Goal: Transaction & Acquisition: Purchase product/service

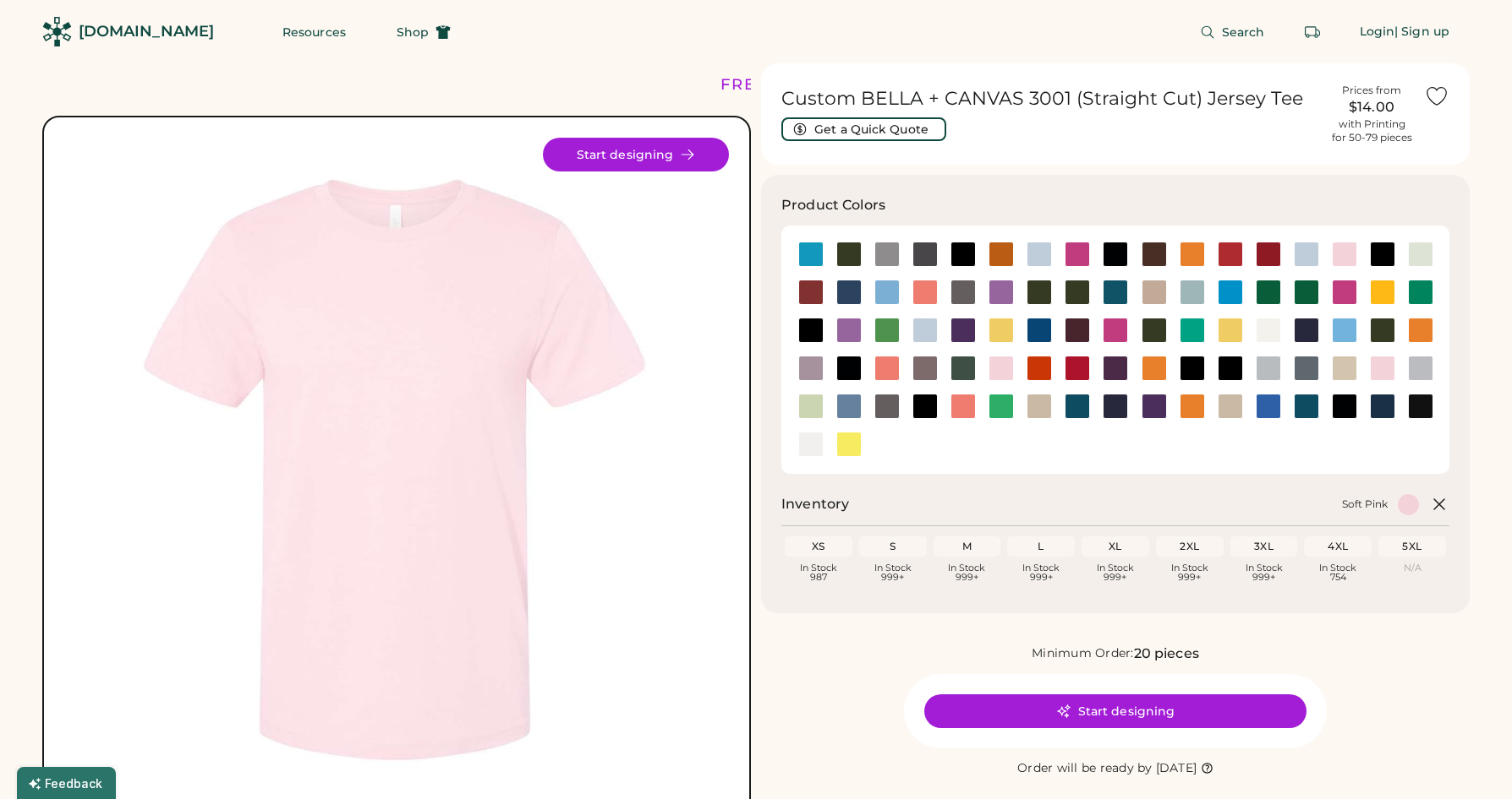
scroll to position [96, 0]
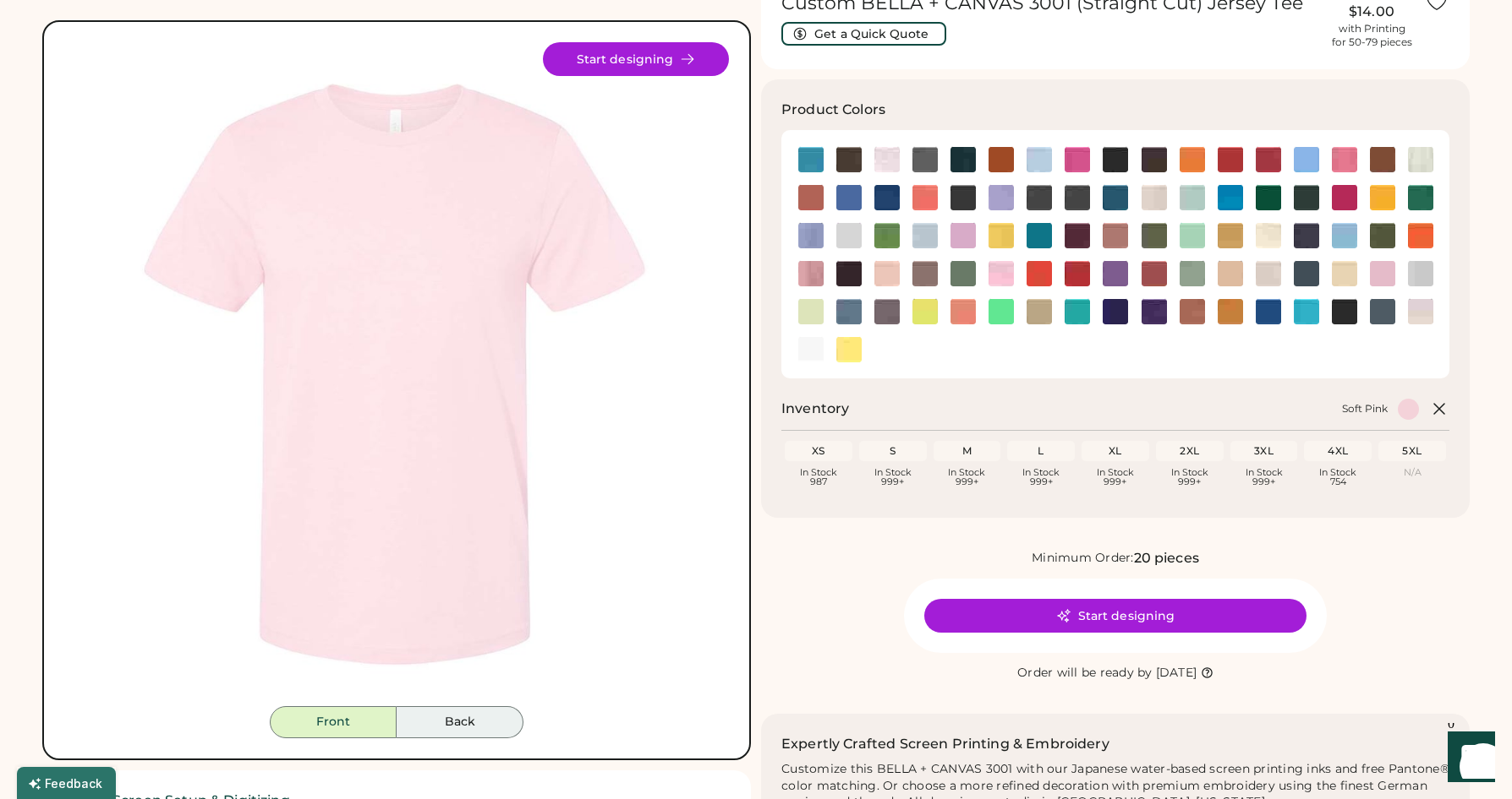
click at [468, 726] on button "Back" at bounding box center [460, 722] width 127 height 32
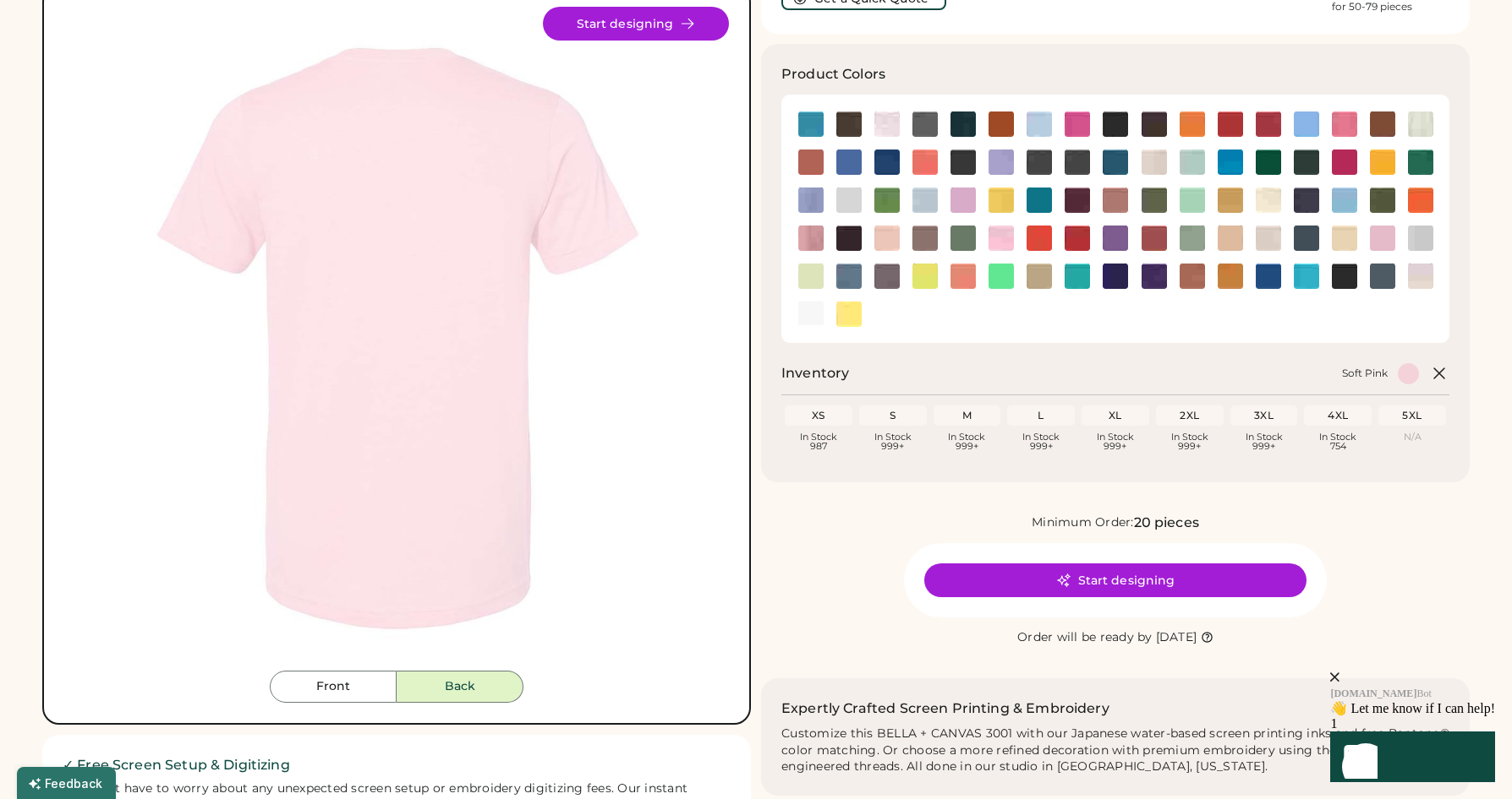
scroll to position [0, 0]
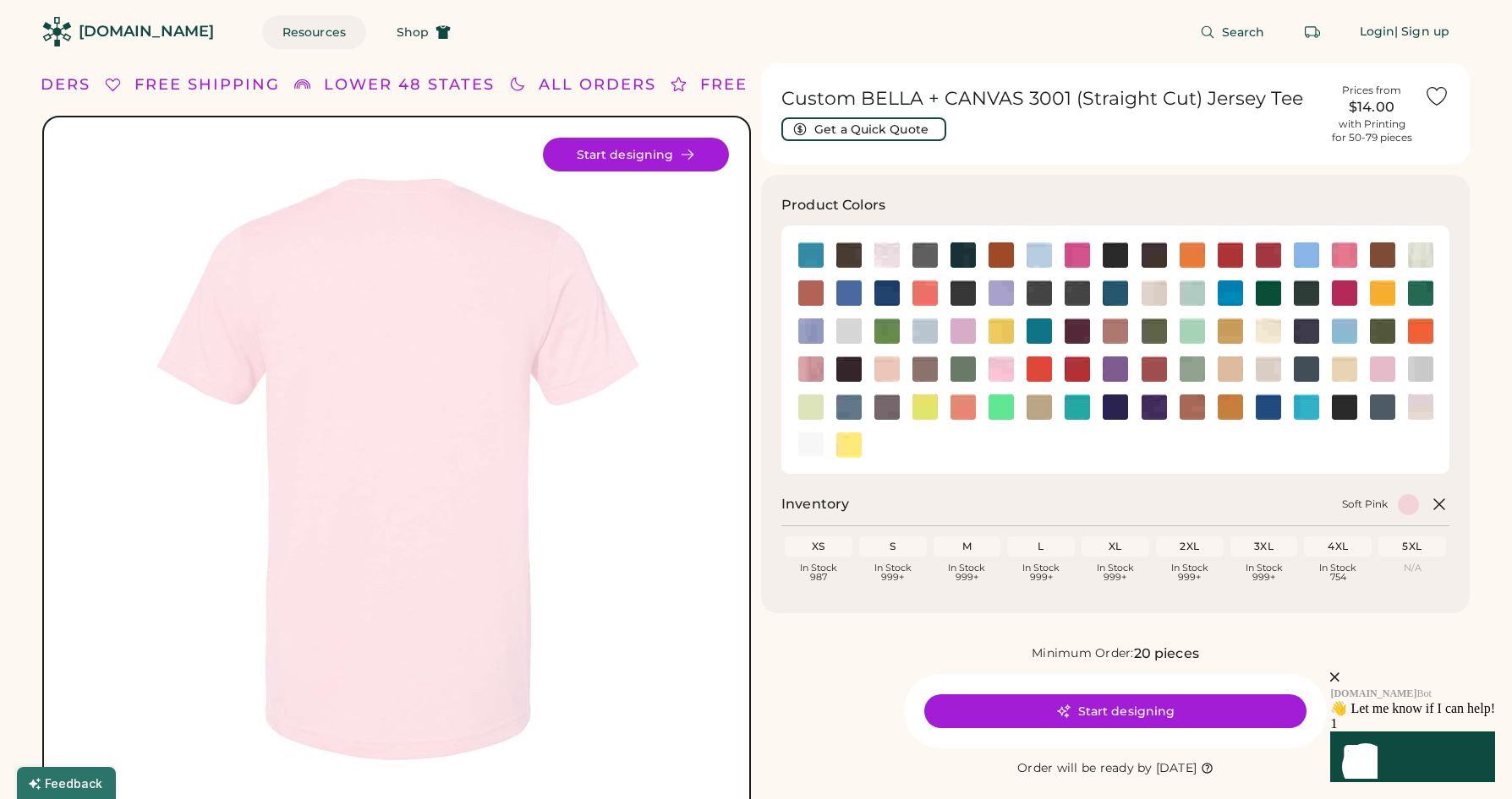
click at [293, 30] on button "Resources" at bounding box center [313, 32] width 104 height 33
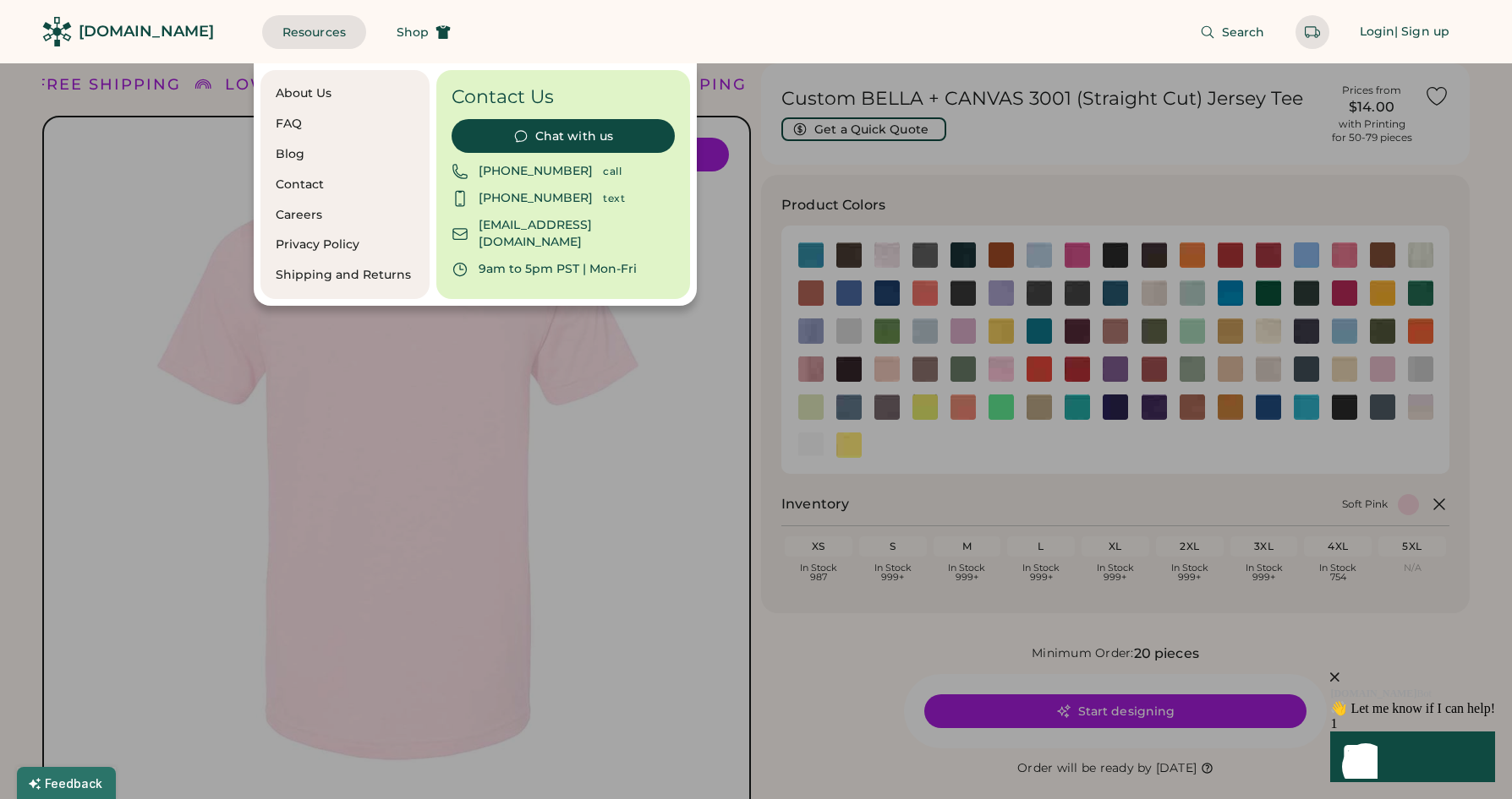
drag, startPoint x: 475, startPoint y: 54, endPoint x: 431, endPoint y: 49, distance: 44.3
click at [475, 54] on div "Search Login | Sign up" at bounding box center [970, 32] width 999 height 63
click at [397, 36] on span "Shop" at bounding box center [412, 32] width 32 height 12
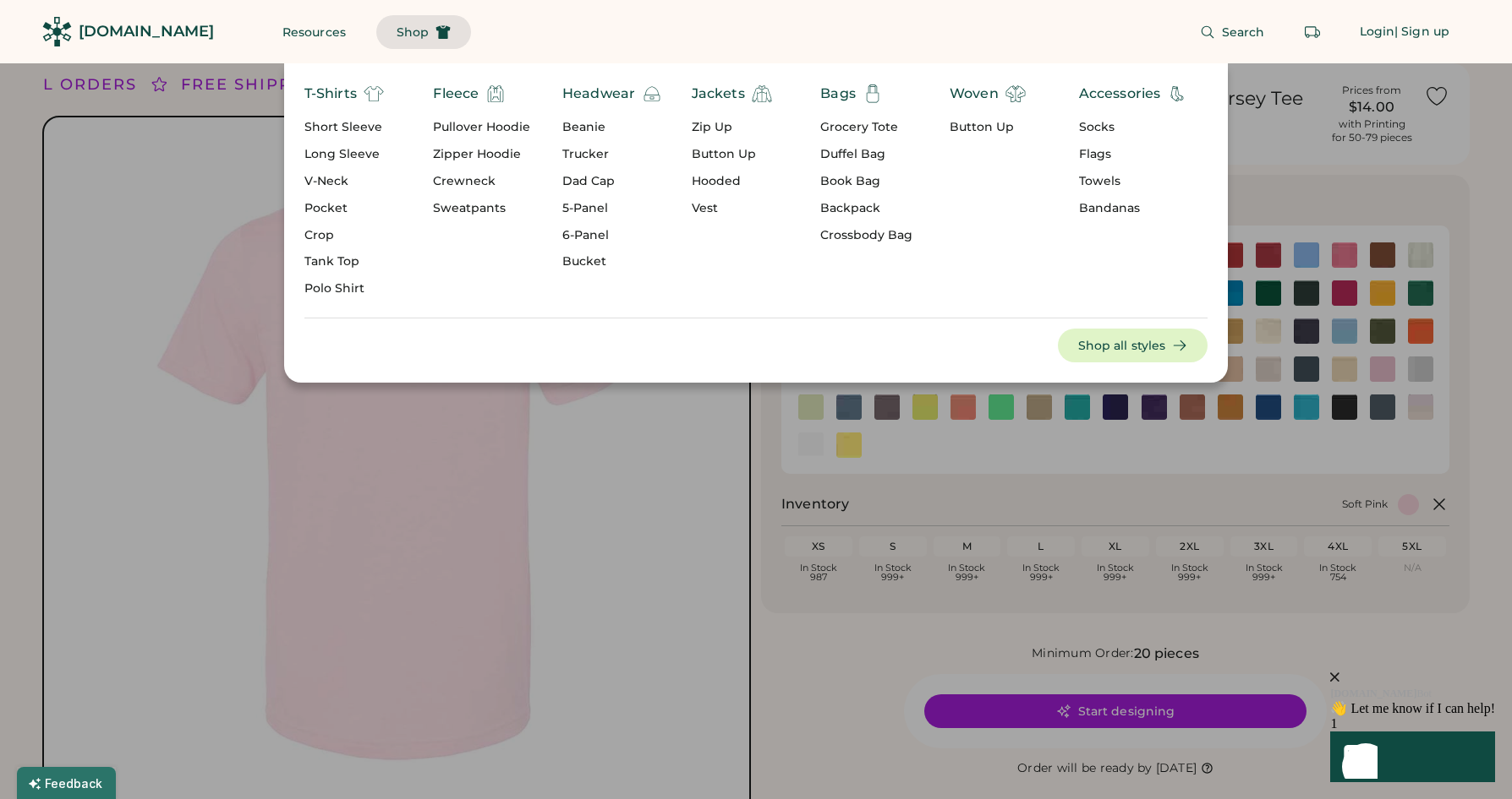
click at [477, 126] on div "Pullover Hoodie" at bounding box center [481, 128] width 97 height 17
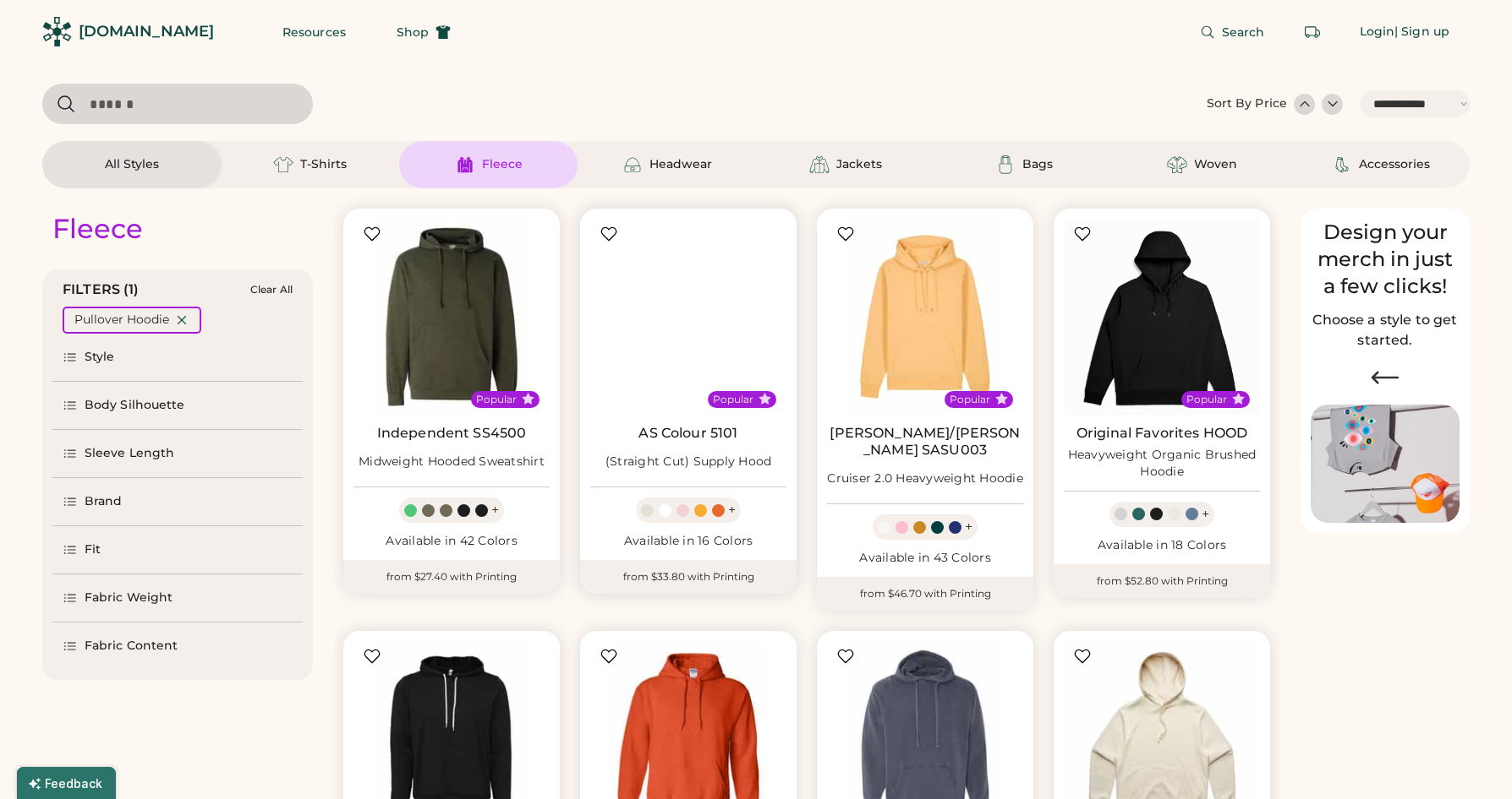
select select "*****"
select select "*"
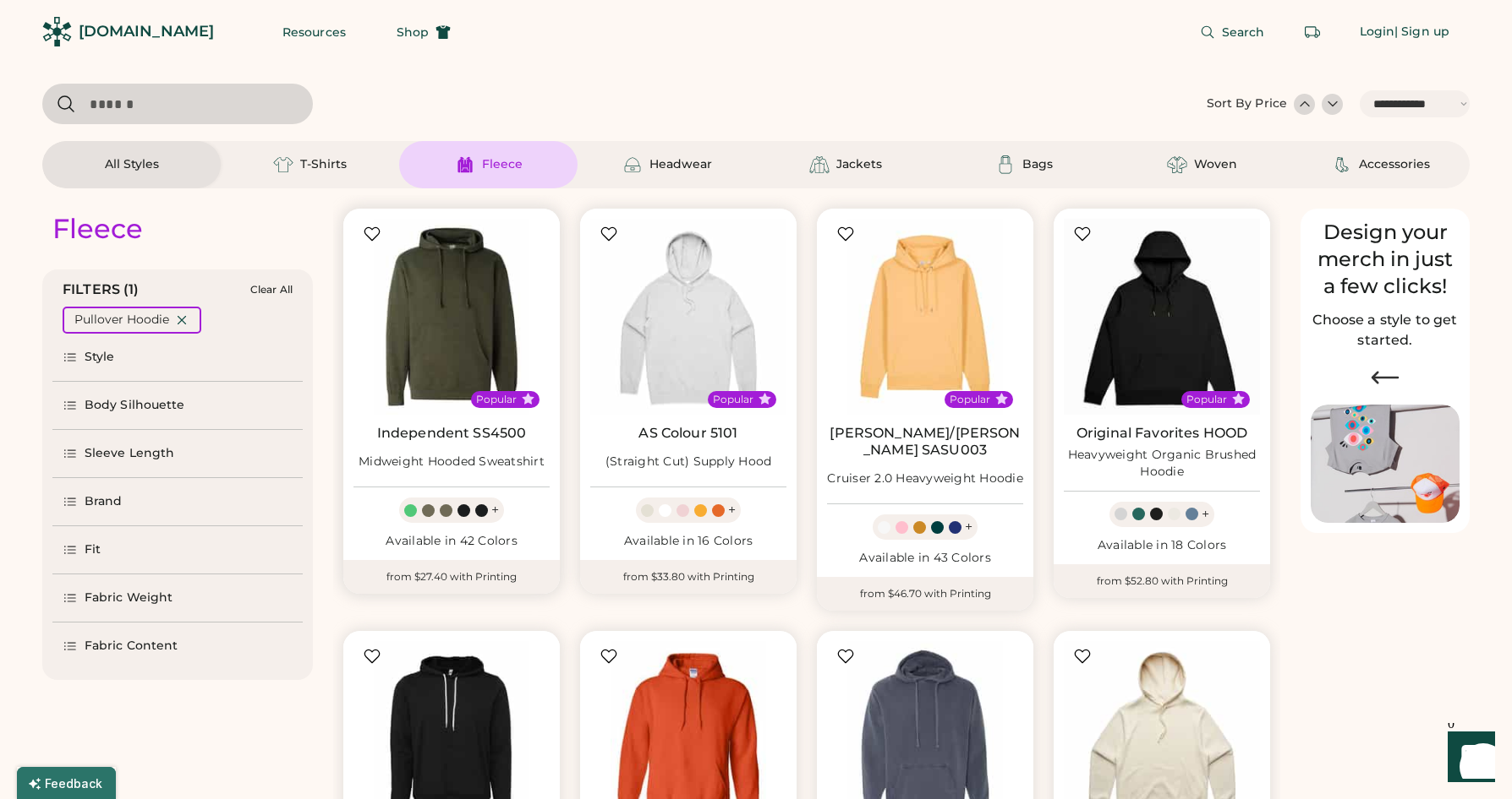
click at [425, 509] on div at bounding box center [428, 510] width 13 height 13
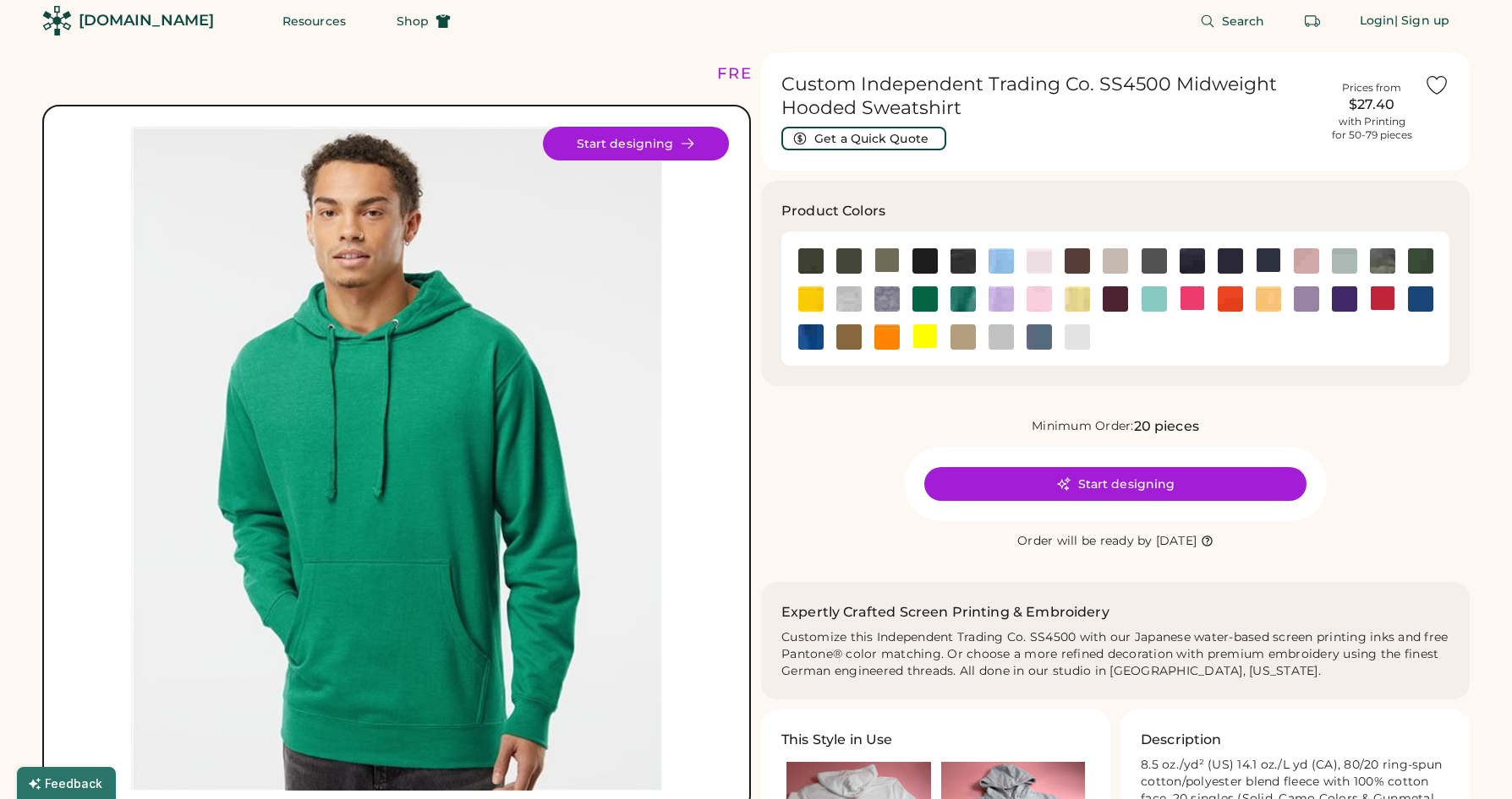
scroll to position [44, 0]
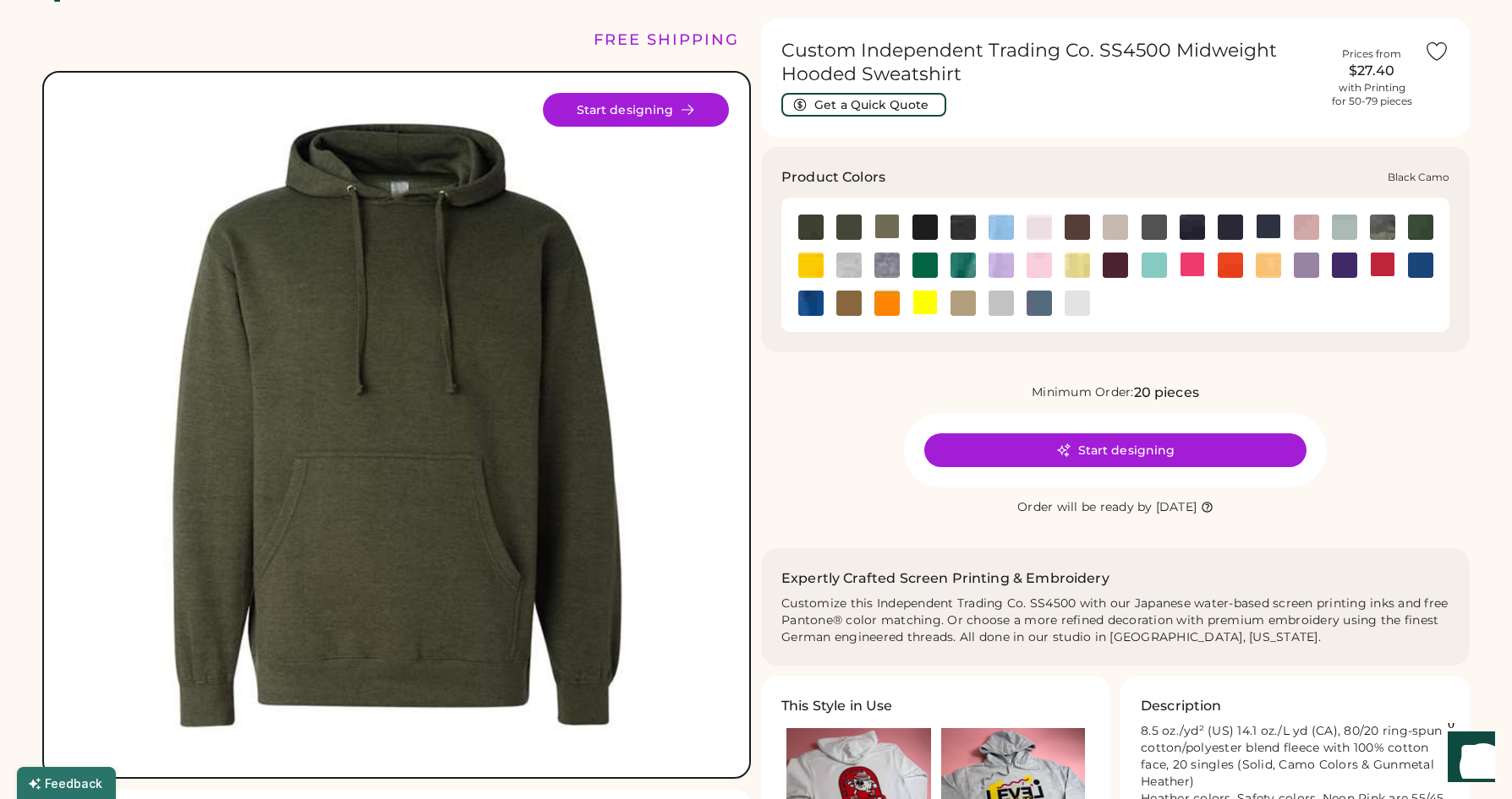
click at [960, 226] on img at bounding box center [963, 227] width 25 height 25
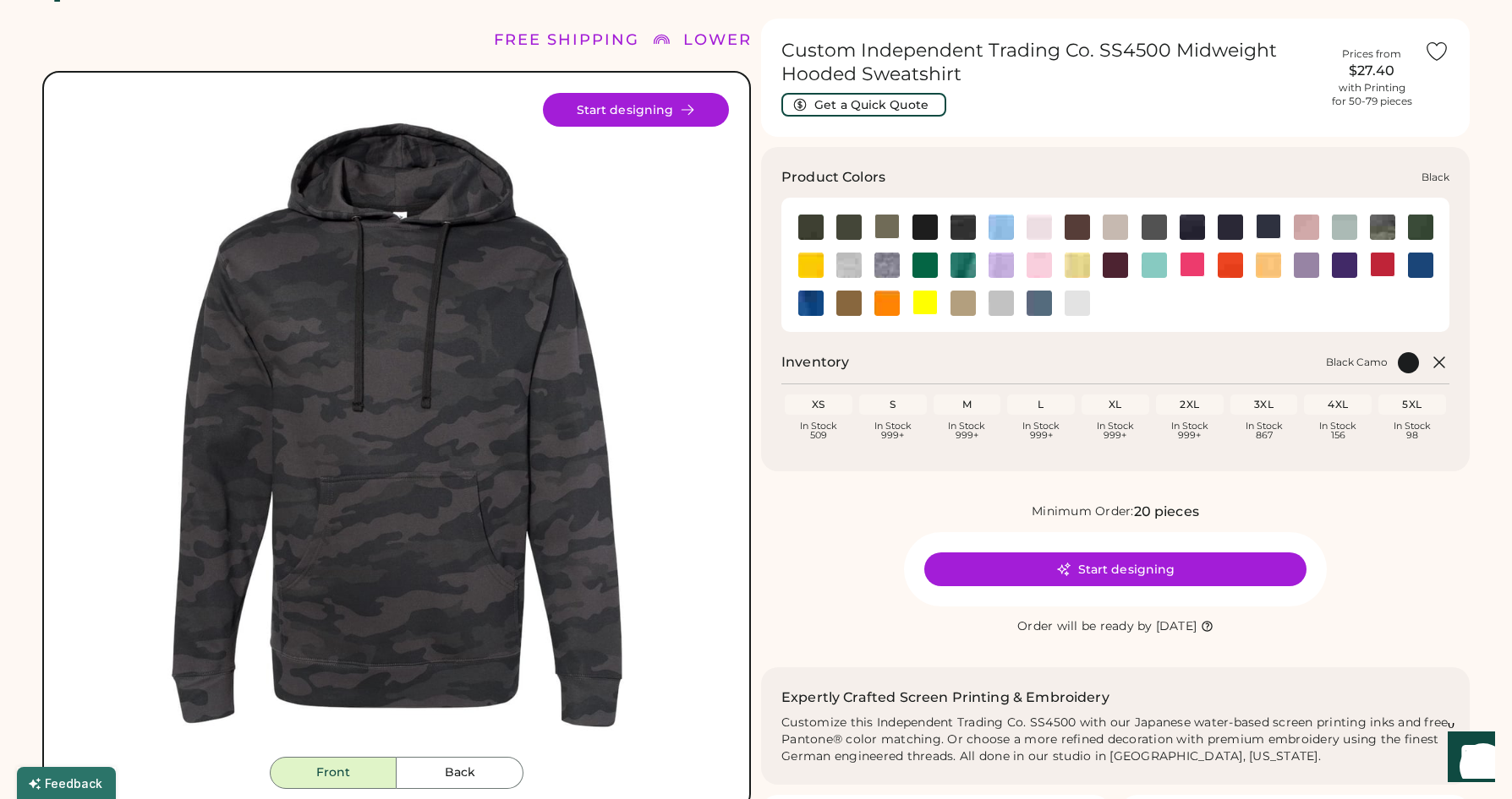
click at [923, 224] on img at bounding box center [925, 227] width 25 height 25
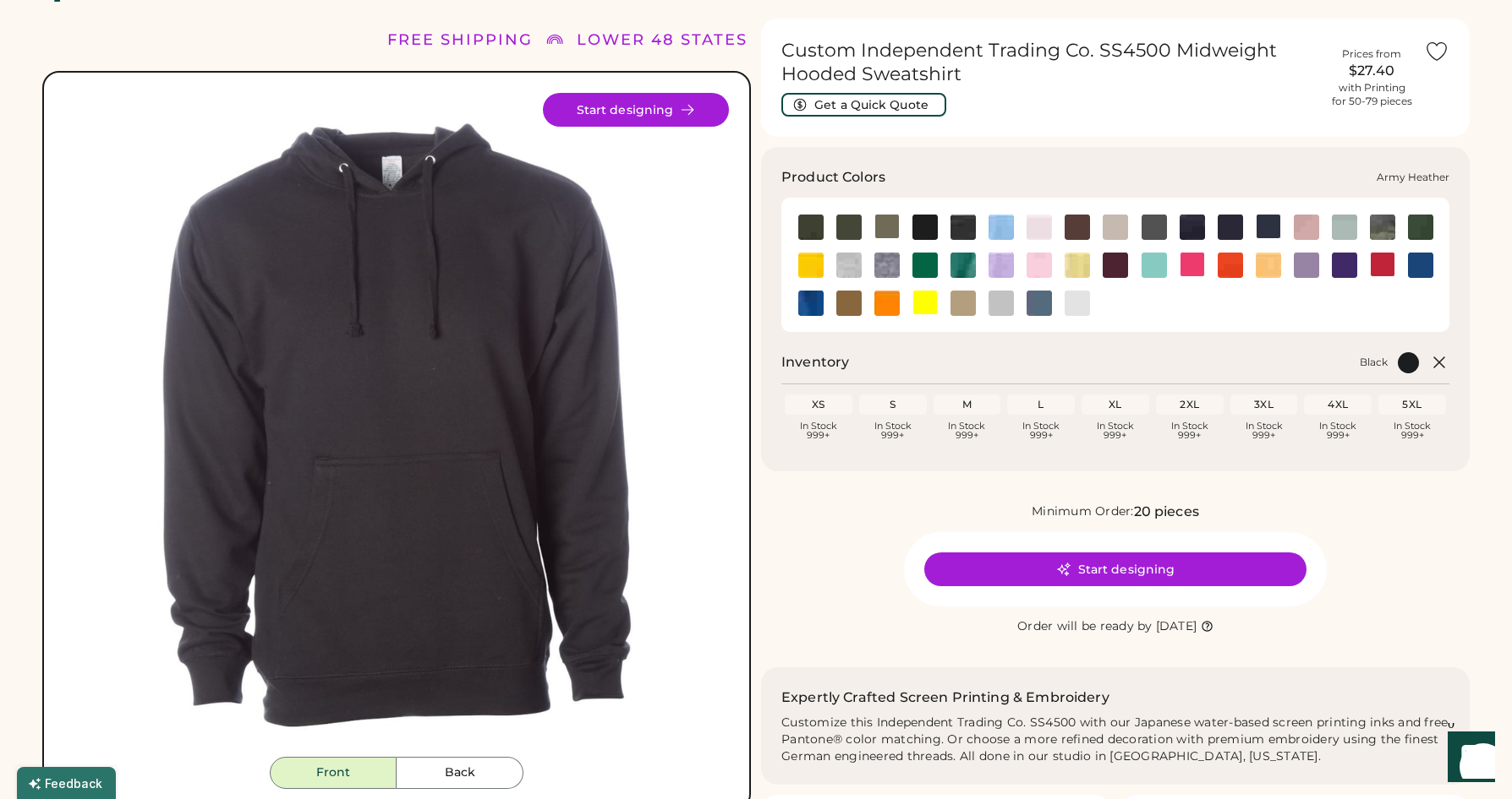
click at [887, 221] on div at bounding box center [886, 226] width 25 height 25
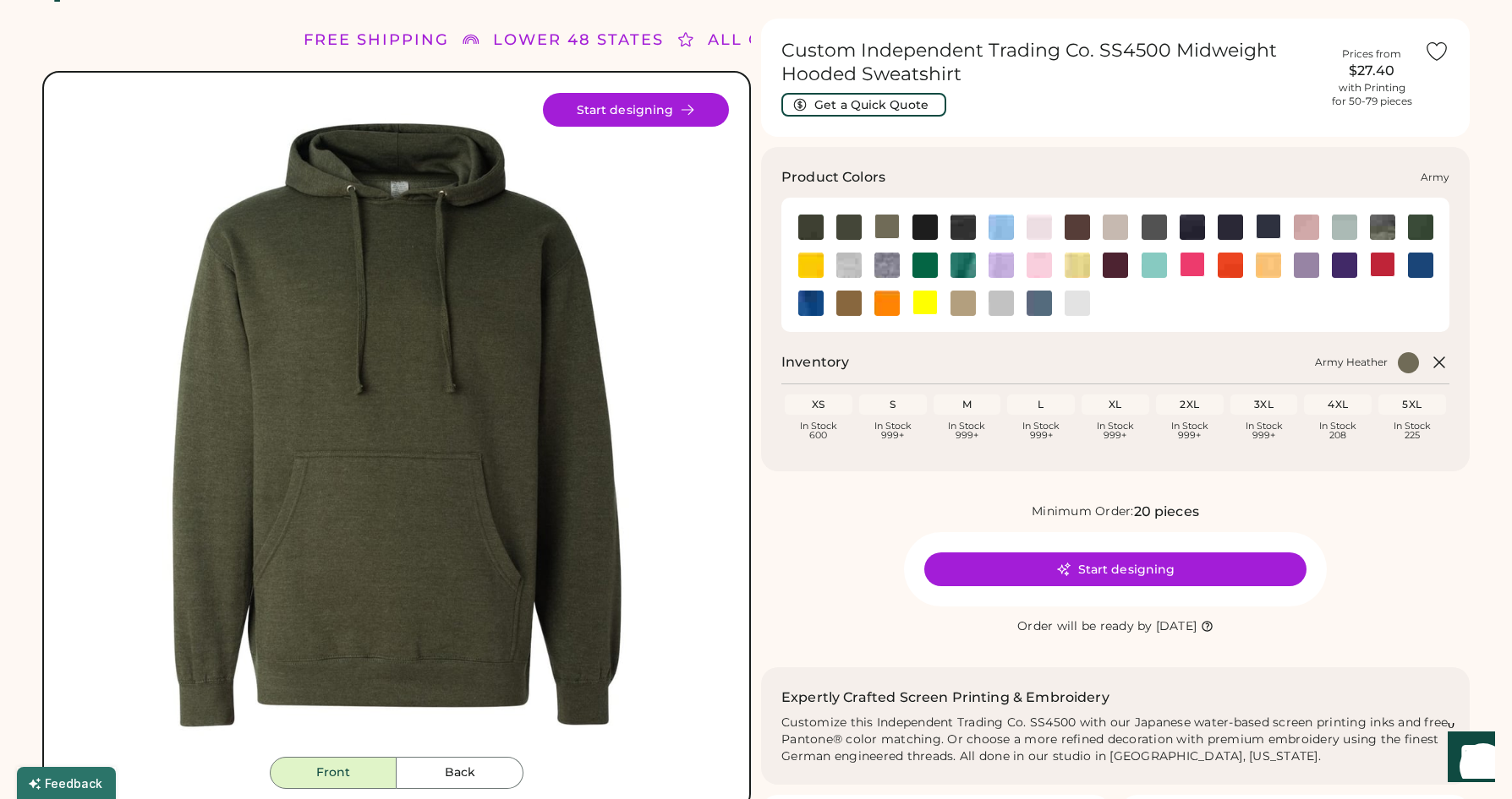
click at [848, 224] on img at bounding box center [848, 227] width 25 height 25
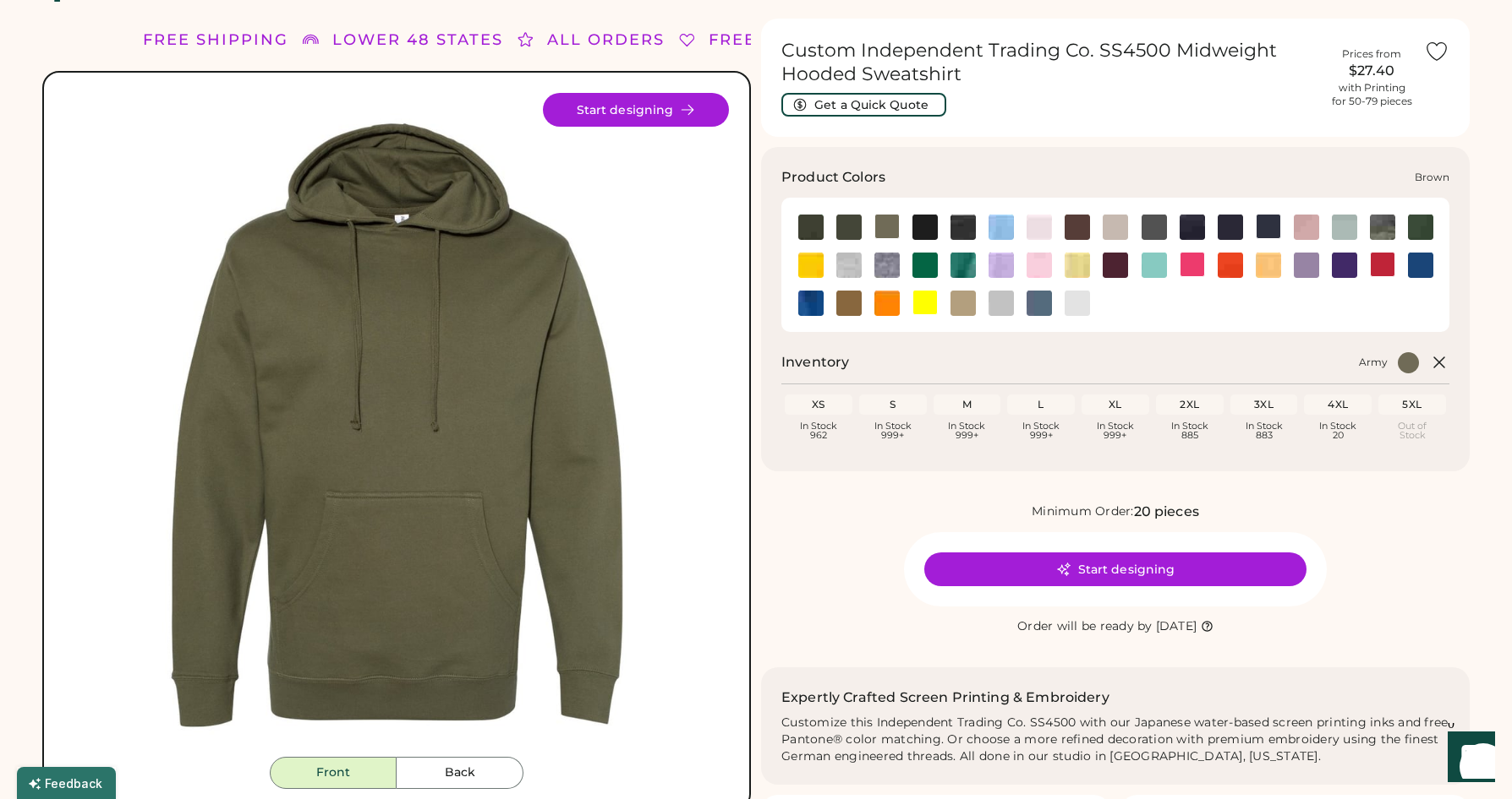
click at [1067, 224] on img at bounding box center [1077, 227] width 25 height 25
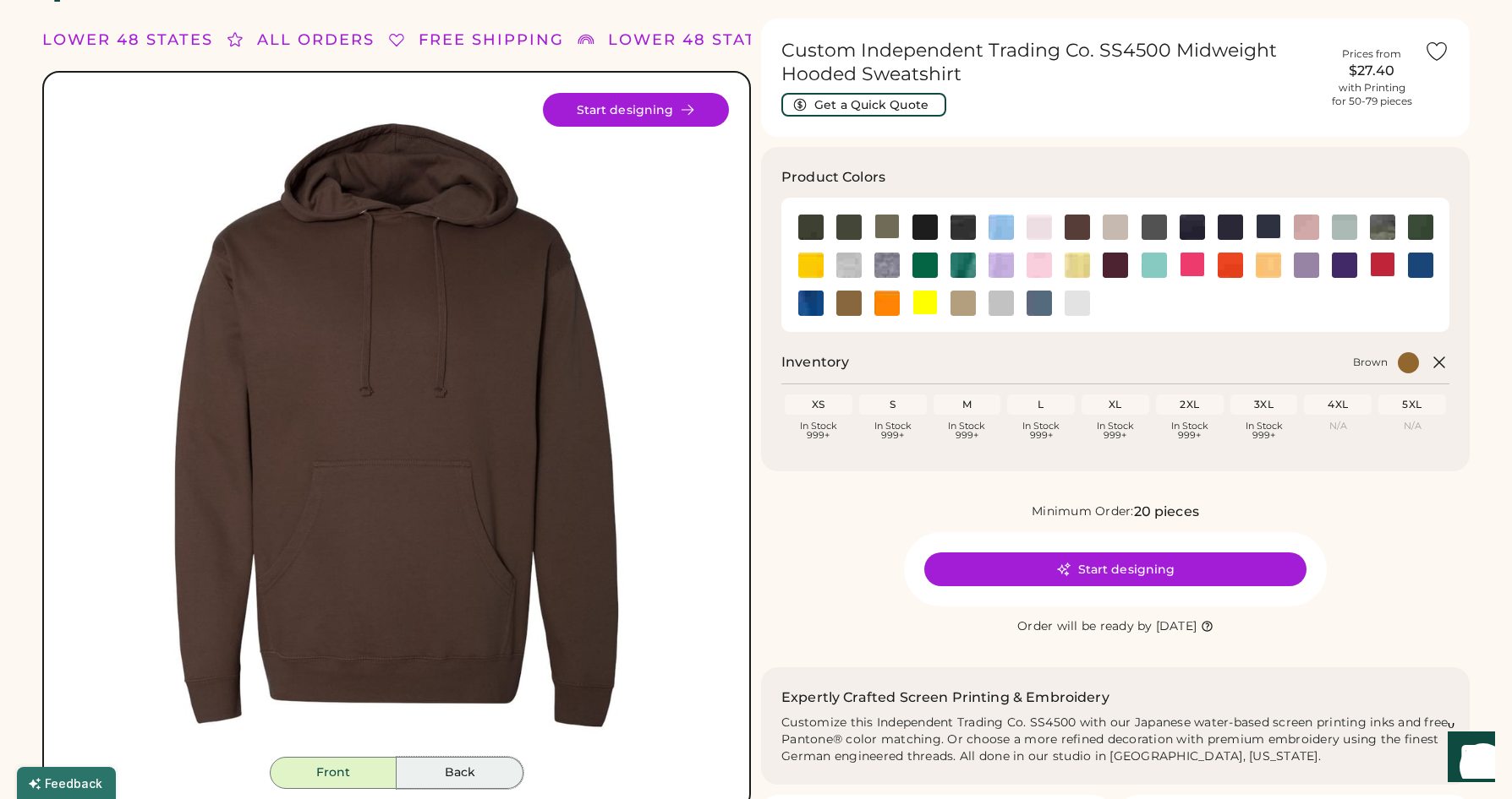
click at [472, 774] on button "Back" at bounding box center [460, 773] width 127 height 32
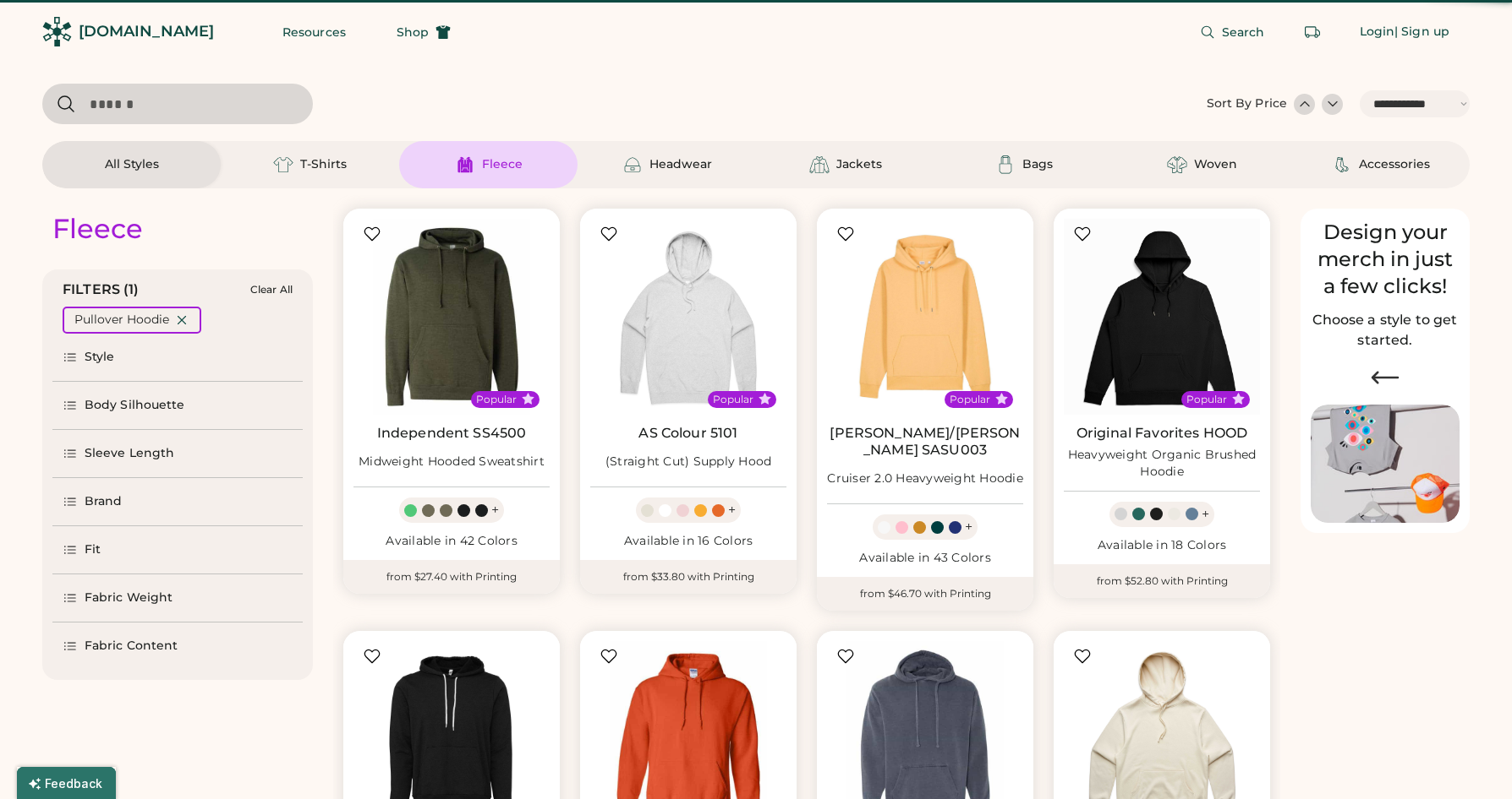
select select "*****"
select select "*"
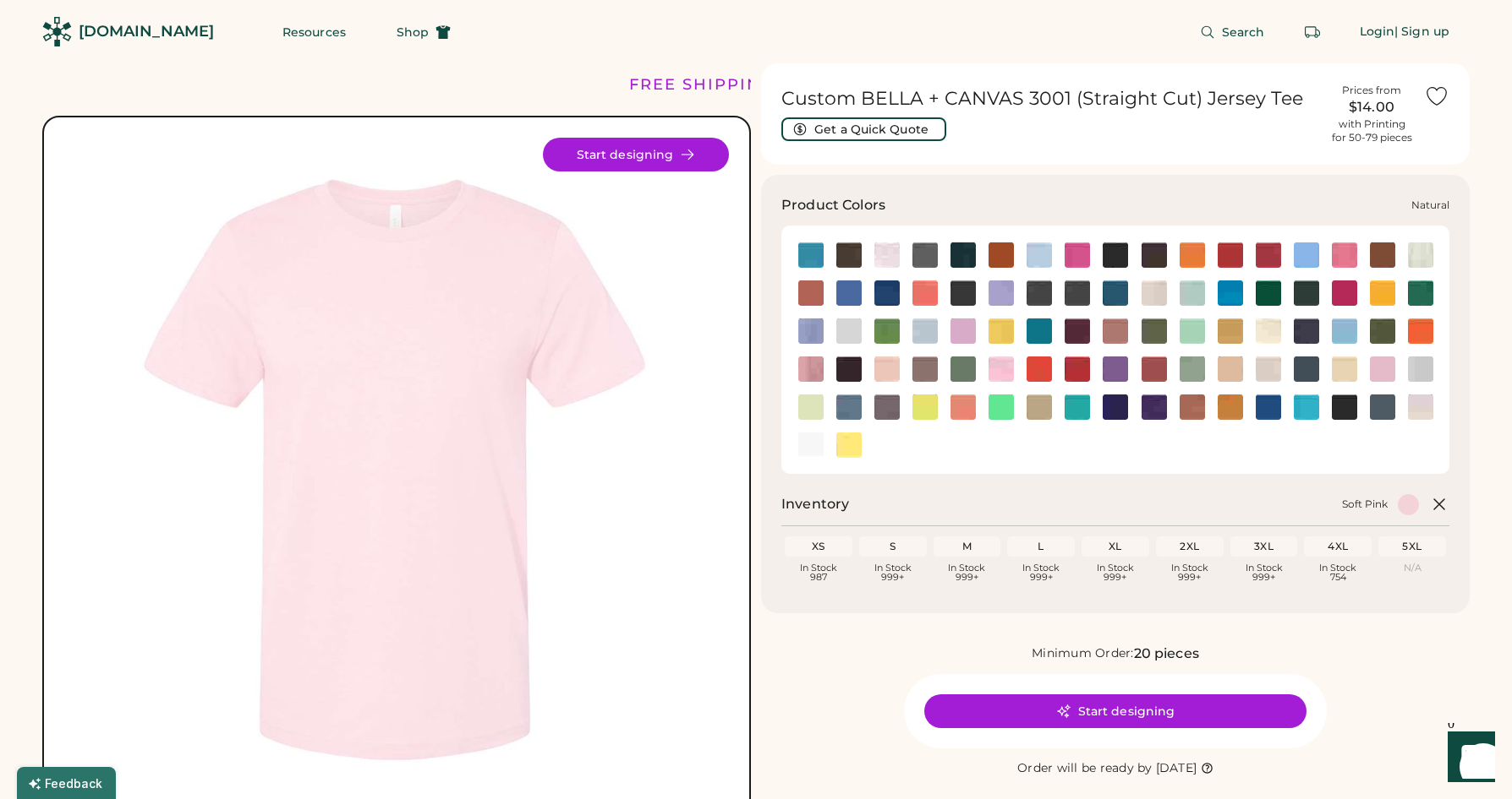
click at [1271, 331] on img at bounding box center [1268, 331] width 25 height 25
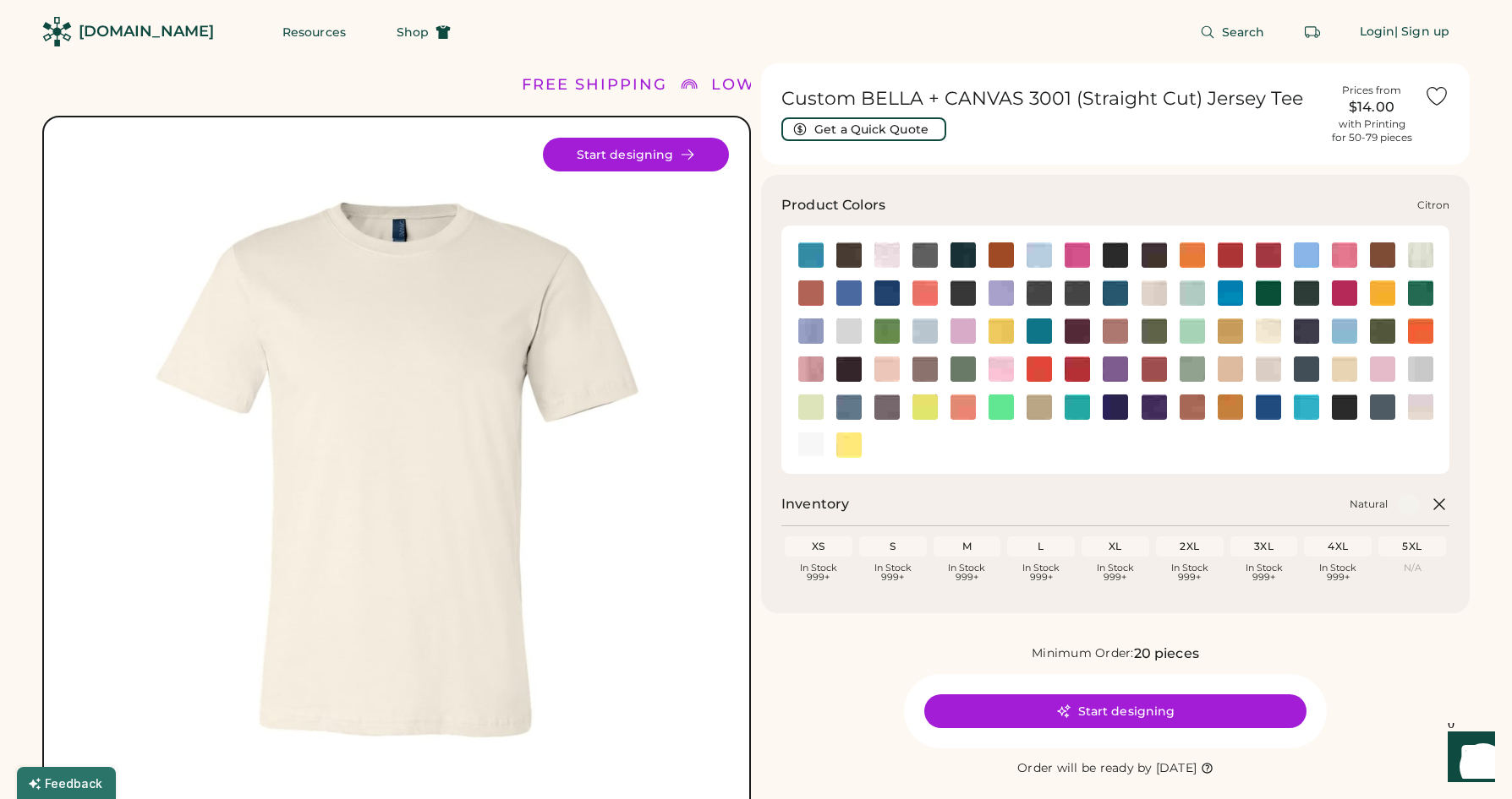
click at [1424, 251] on img at bounding box center [1421, 255] width 25 height 25
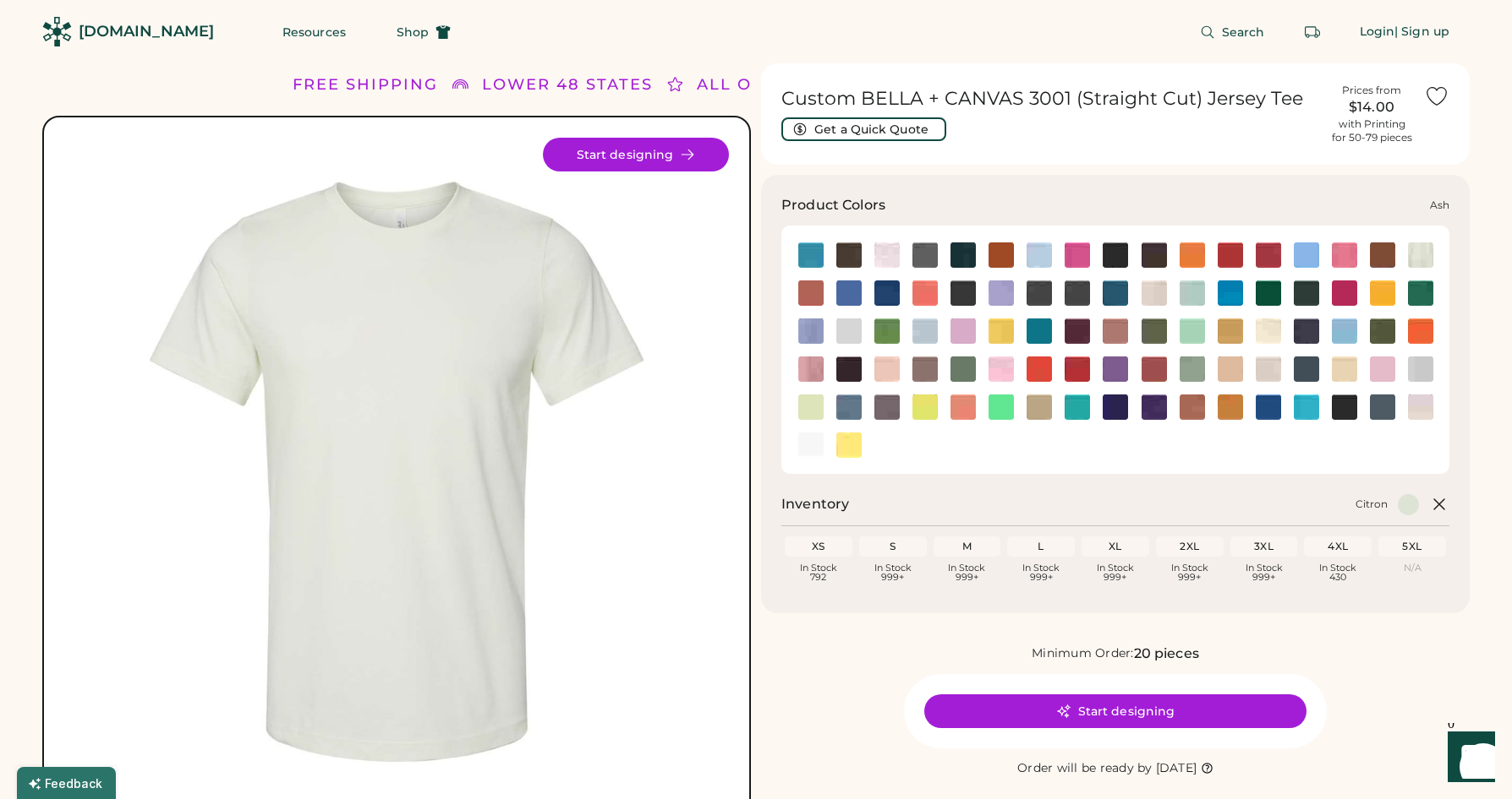
click at [894, 250] on img at bounding box center [886, 255] width 25 height 25
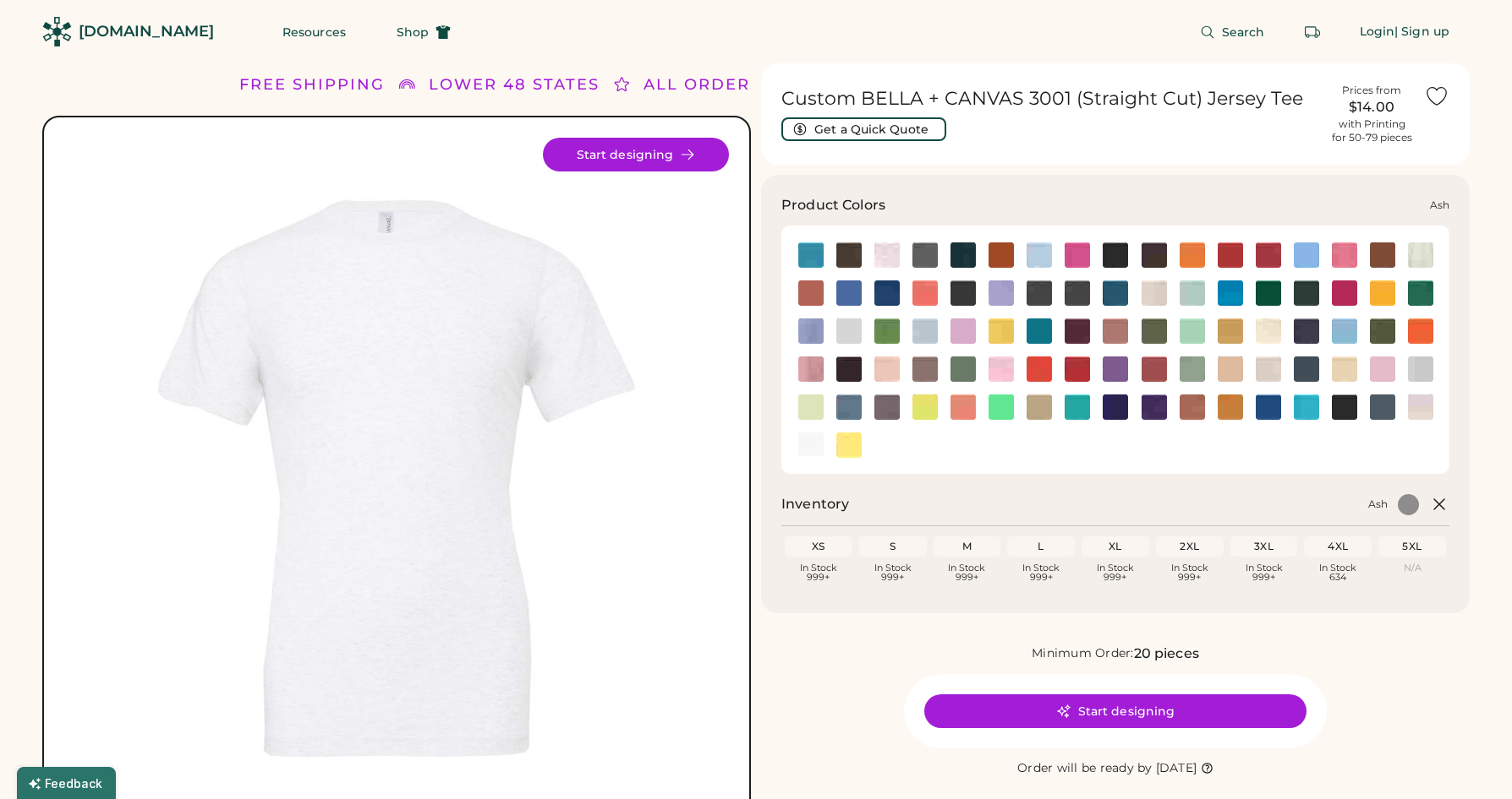
click at [887, 252] on img at bounding box center [886, 255] width 25 height 25
click at [1152, 293] on img at bounding box center [1154, 293] width 25 height 25
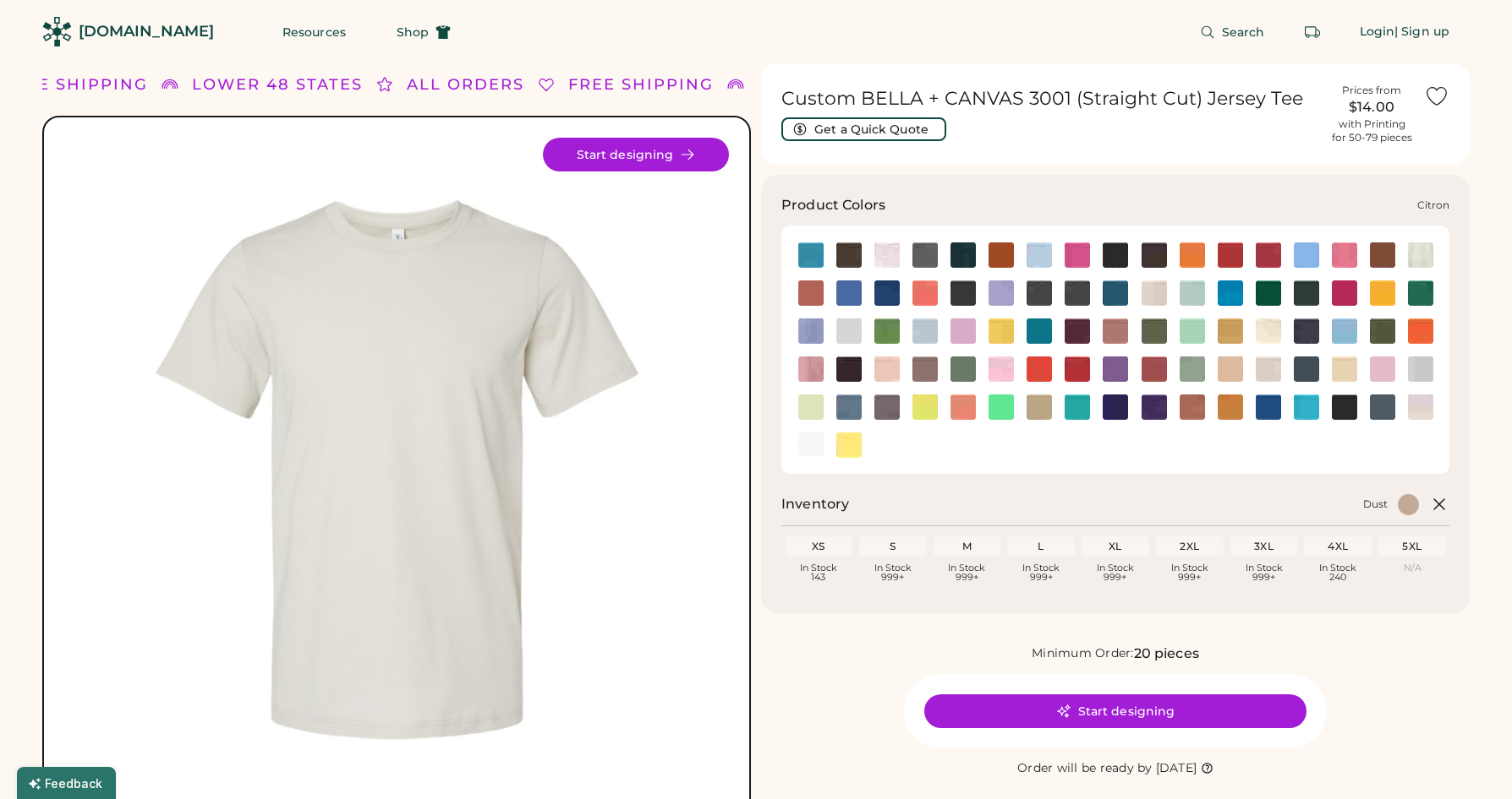
click at [1414, 258] on img at bounding box center [1421, 255] width 25 height 25
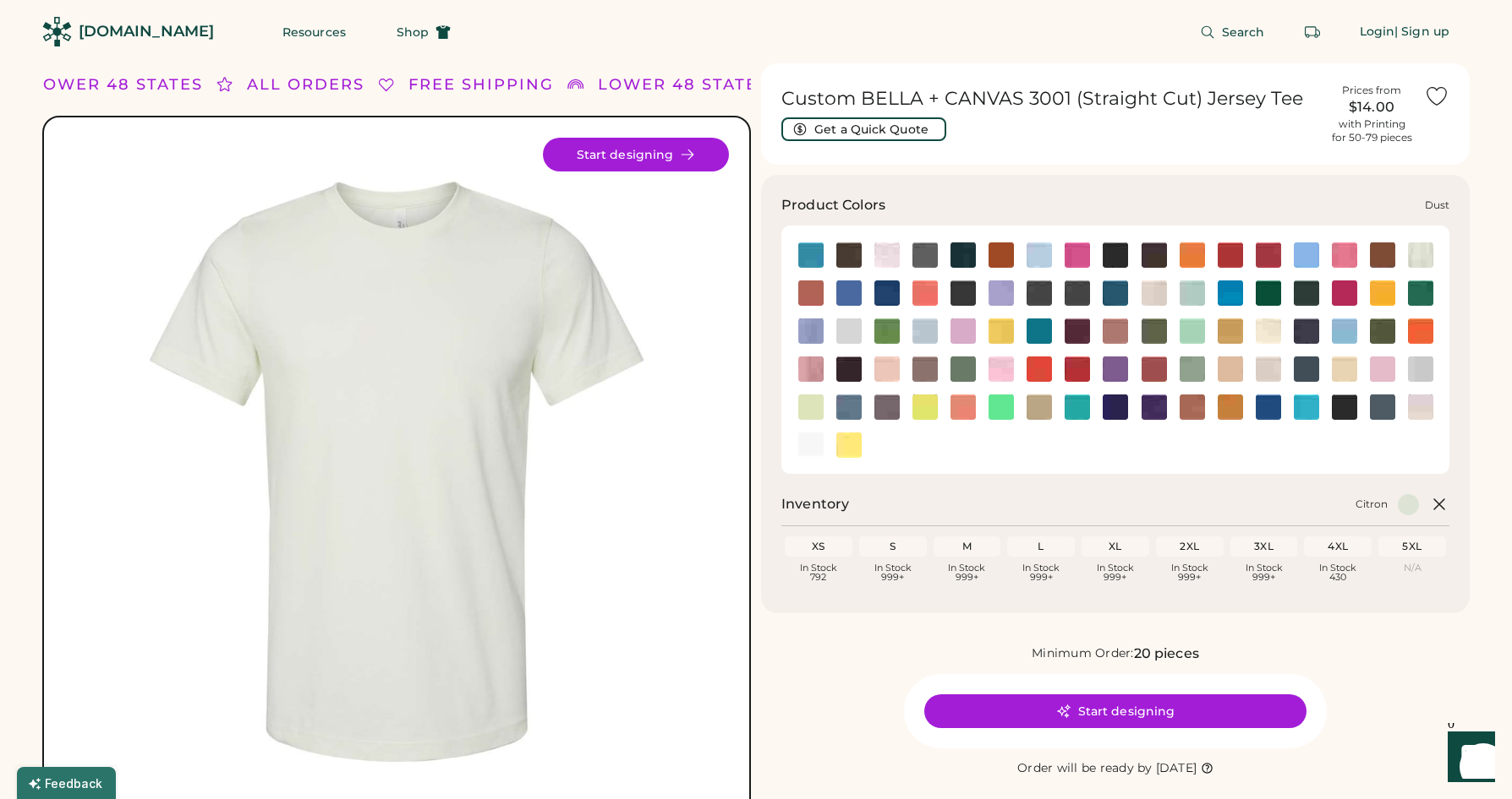
click at [1150, 291] on img at bounding box center [1154, 293] width 25 height 25
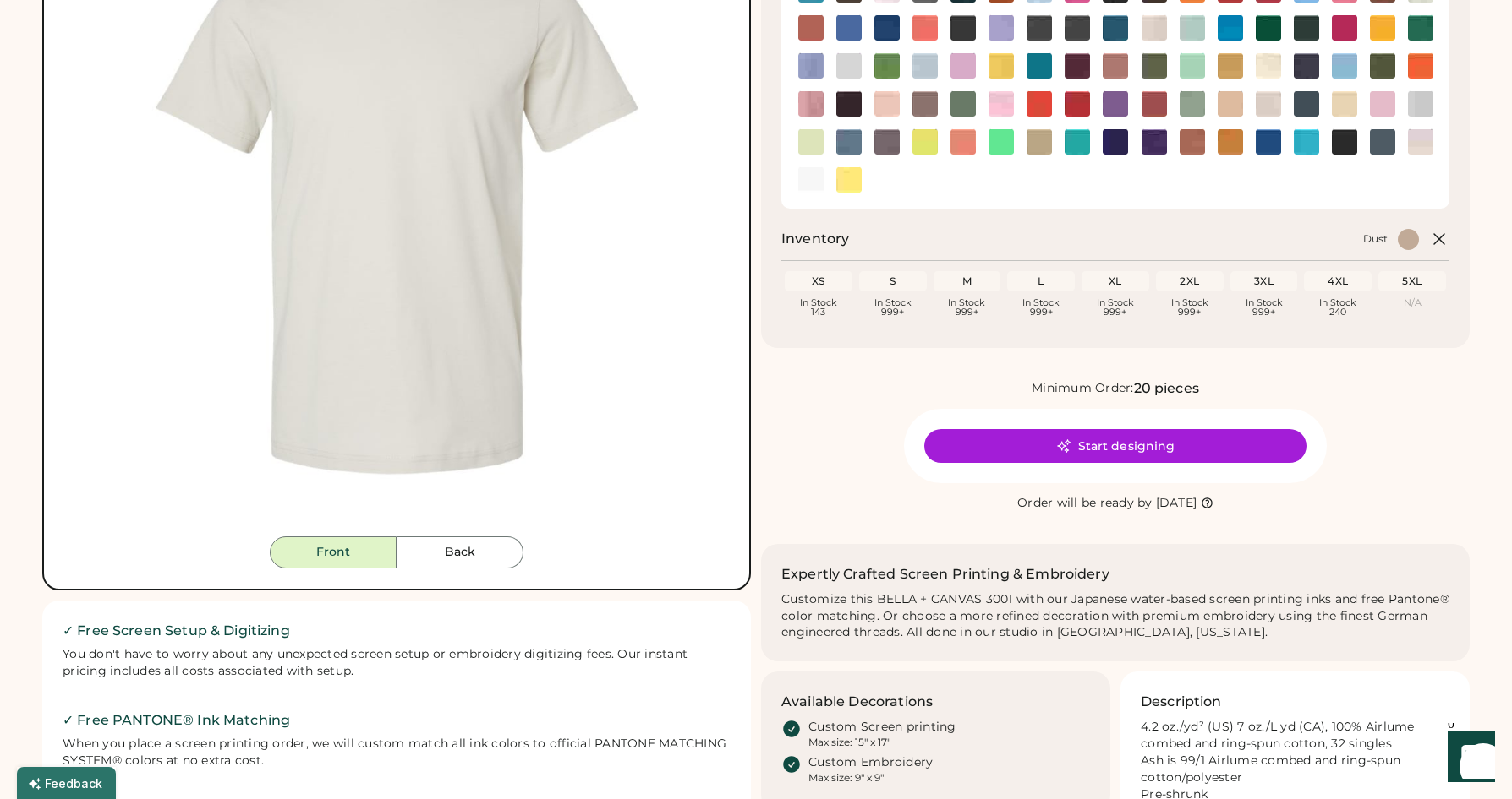
scroll to position [271, 0]
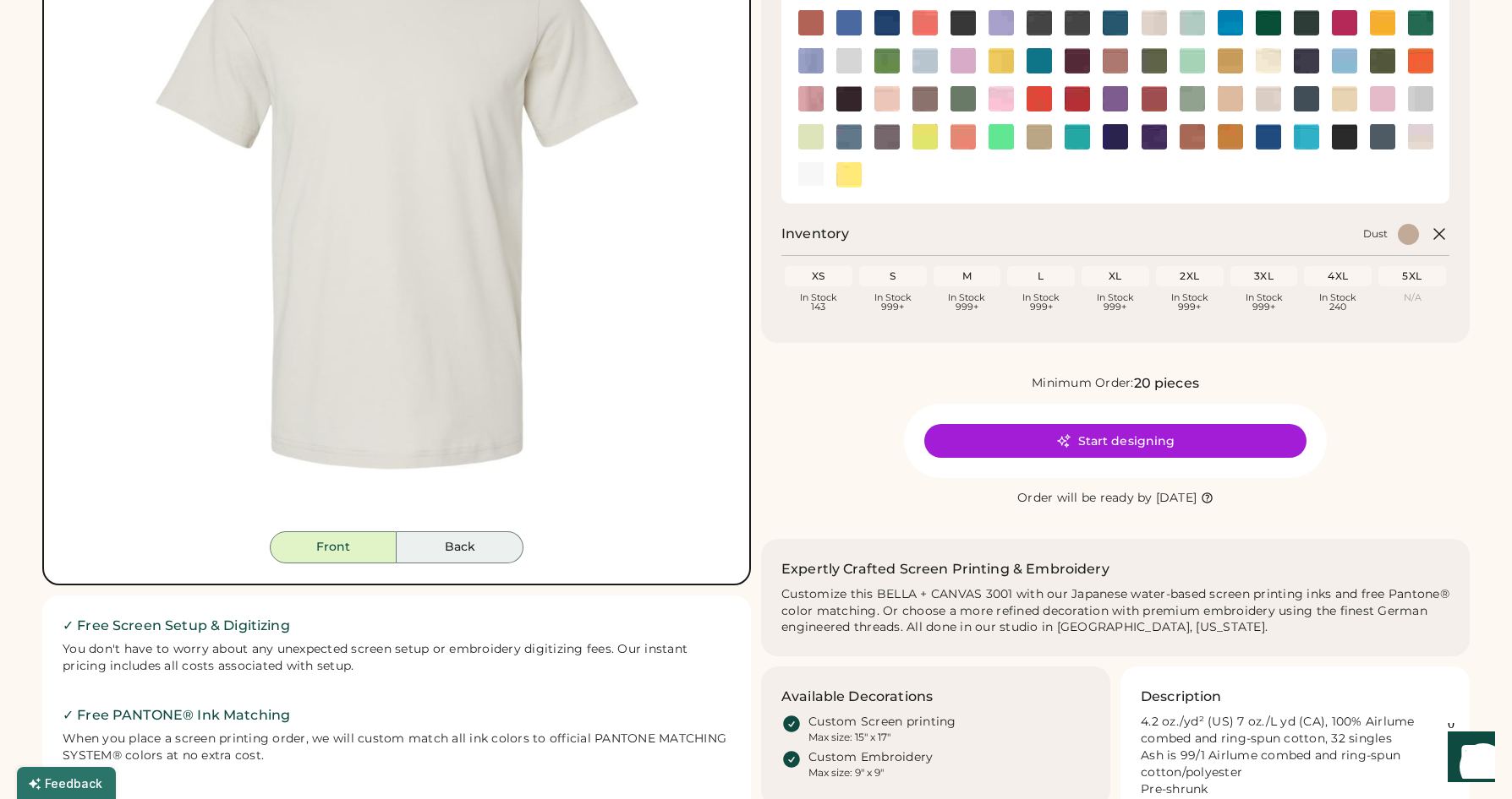
click at [448, 550] on button "Back" at bounding box center [460, 547] width 127 height 32
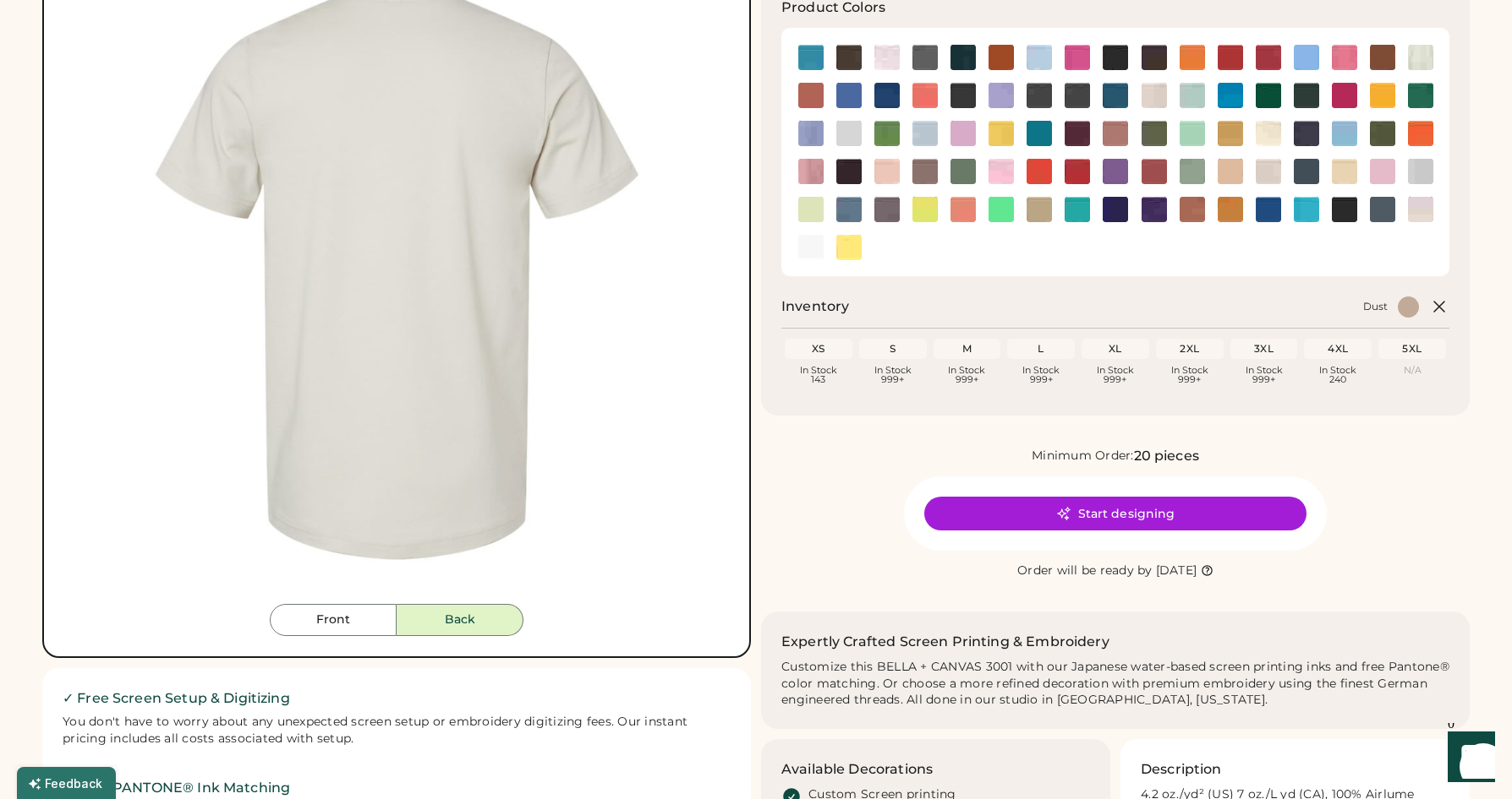
scroll to position [109, 0]
